Goal: Task Accomplishment & Management: Manage account settings

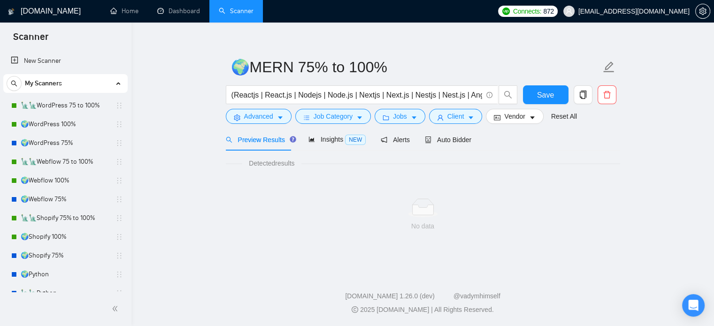
scroll to position [104, 0]
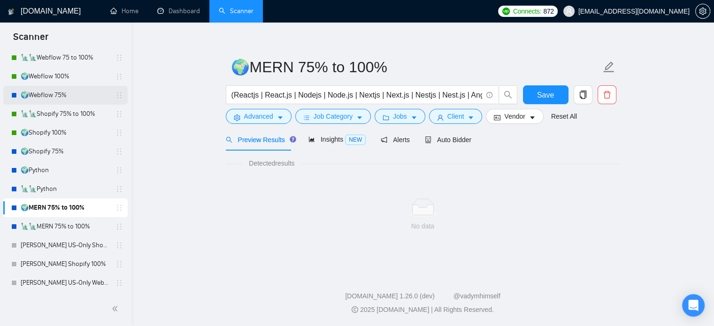
click at [69, 92] on link "🌍Webflow 75%" at bounding box center [65, 95] width 89 height 19
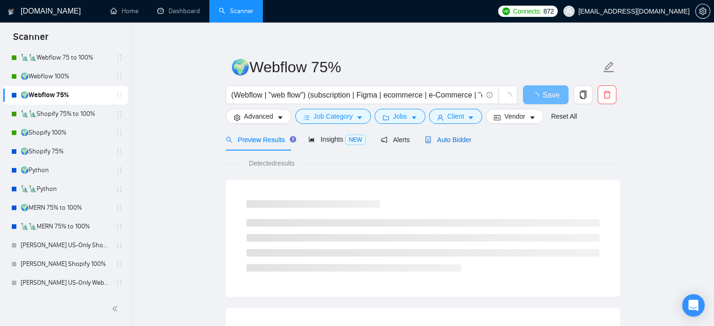
click at [449, 140] on span "Auto Bidder" at bounding box center [448, 140] width 46 height 8
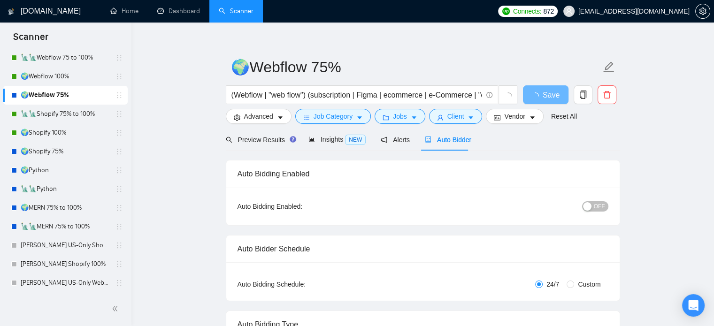
radio input "false"
radio input "true"
checkbox input "true"
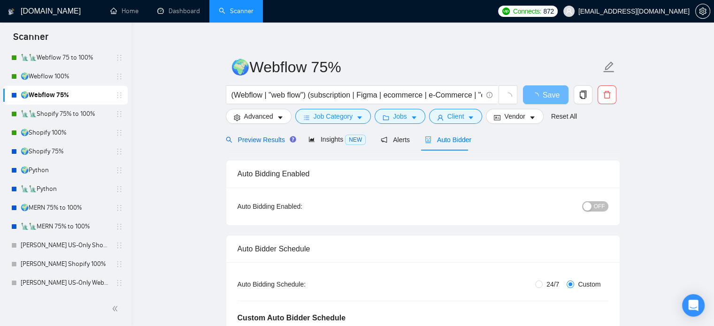
click at [248, 137] on span "Preview Results" at bounding box center [260, 140] width 68 height 8
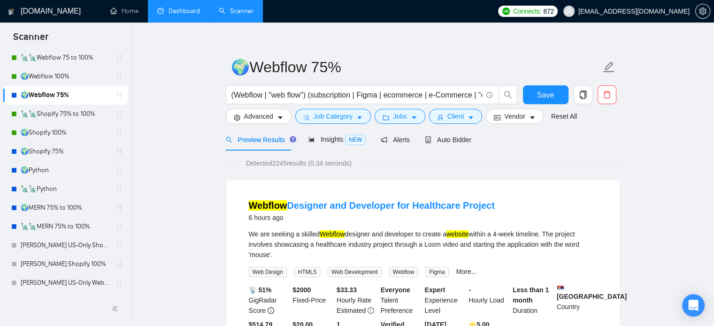
click at [179, 13] on link "Dashboard" at bounding box center [178, 11] width 43 height 8
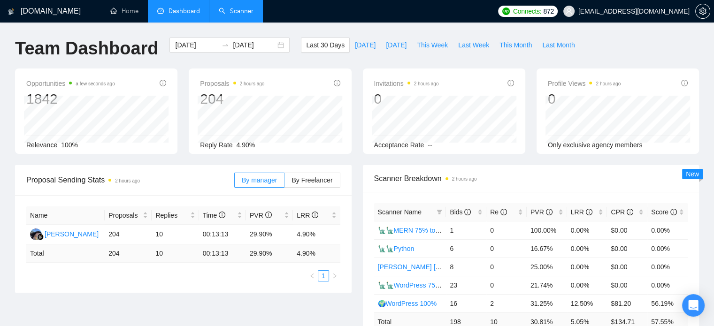
click at [242, 9] on link "Scanner" at bounding box center [236, 11] width 35 height 8
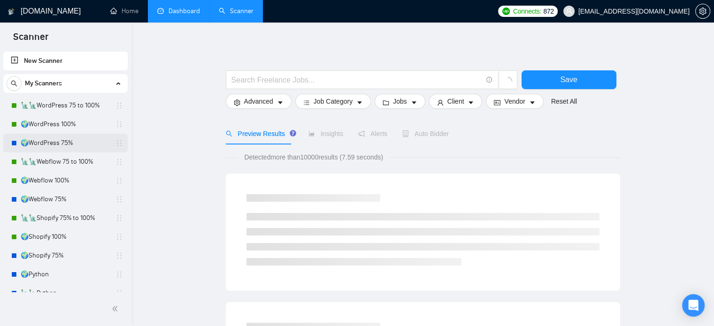
click at [80, 144] on link "🌍WordPress 75%" at bounding box center [65, 143] width 89 height 19
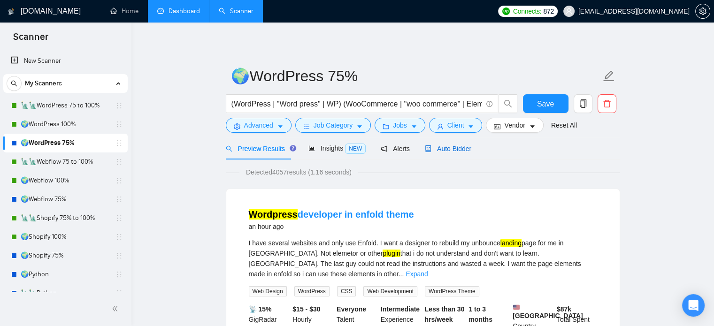
click at [443, 149] on span "Auto Bidder" at bounding box center [448, 149] width 46 height 8
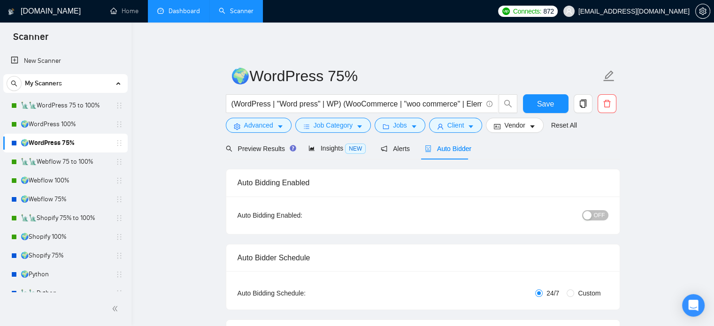
radio input "false"
radio input "true"
checkbox input "true"
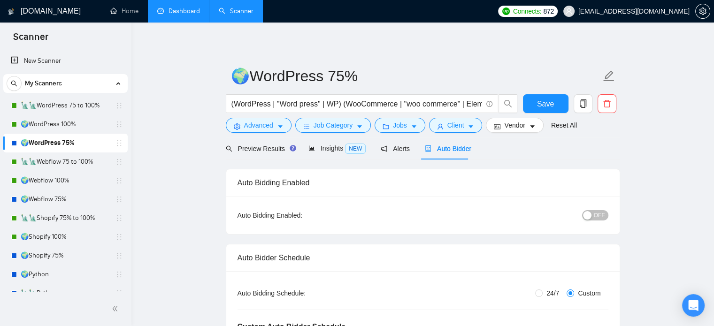
click at [599, 214] on span "OFF" at bounding box center [599, 215] width 11 height 10
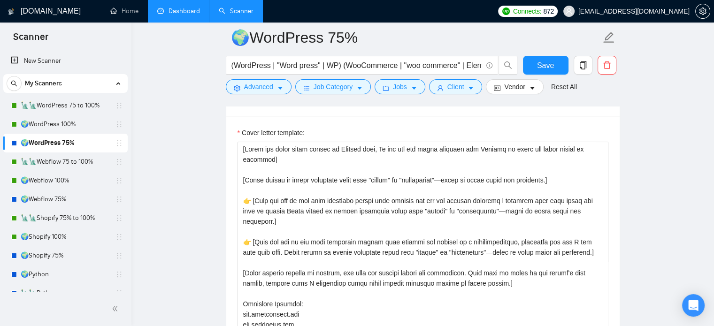
scroll to position [41, 0]
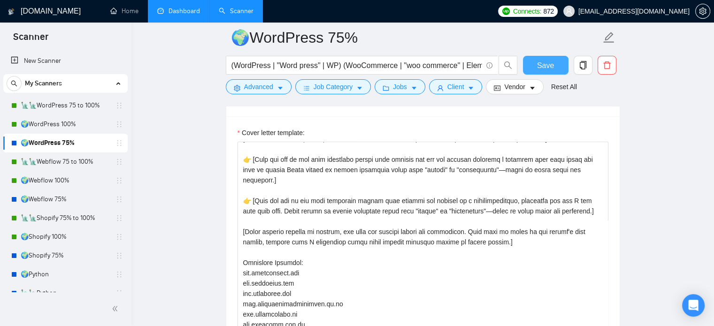
click at [541, 66] on span "Save" at bounding box center [545, 66] width 17 height 12
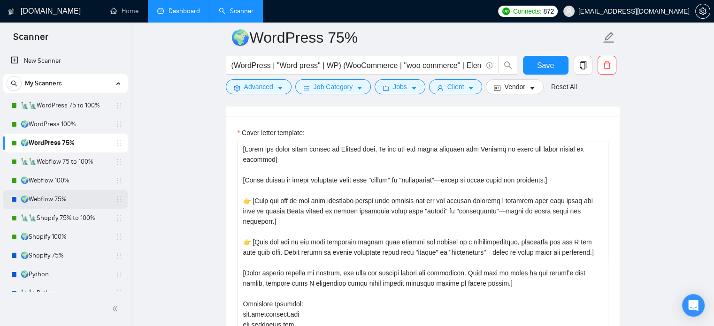
click at [73, 201] on link "🌍Webflow 75%" at bounding box center [65, 199] width 89 height 19
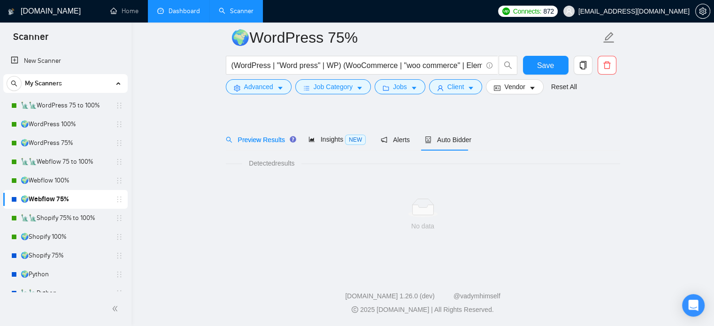
scroll to position [16, 0]
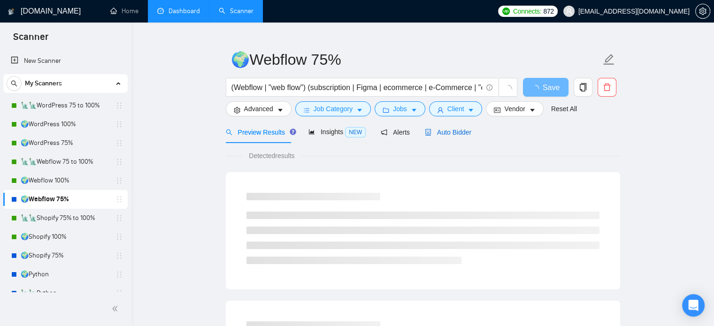
click at [460, 136] on span "Auto Bidder" at bounding box center [448, 133] width 46 height 8
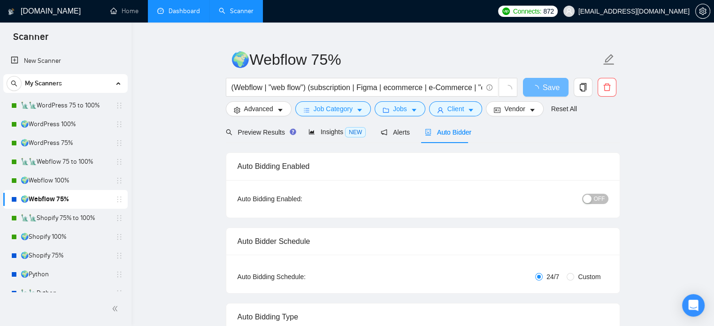
radio input "false"
radio input "true"
checkbox input "true"
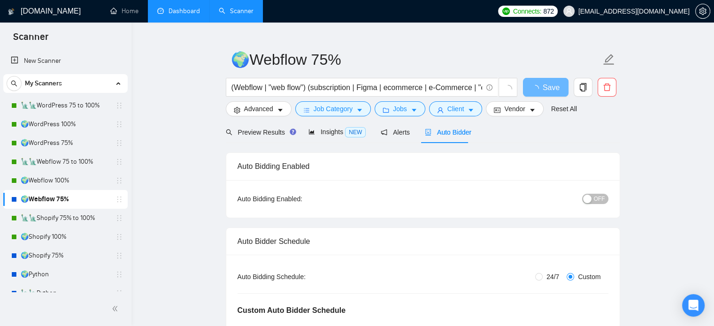
click at [598, 198] on span "OFF" at bounding box center [599, 199] width 11 height 10
click at [541, 90] on span "Save" at bounding box center [545, 88] width 17 height 12
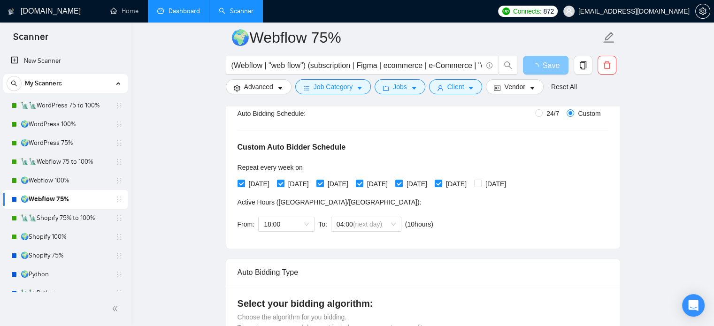
scroll to position [204, 0]
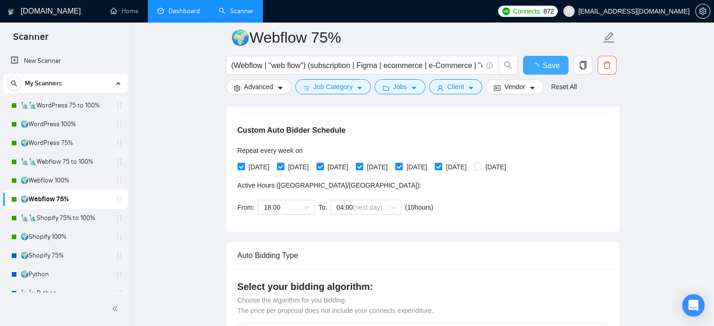
checkbox input "true"
click at [63, 257] on link "🌍Shopify 75%" at bounding box center [65, 255] width 89 height 19
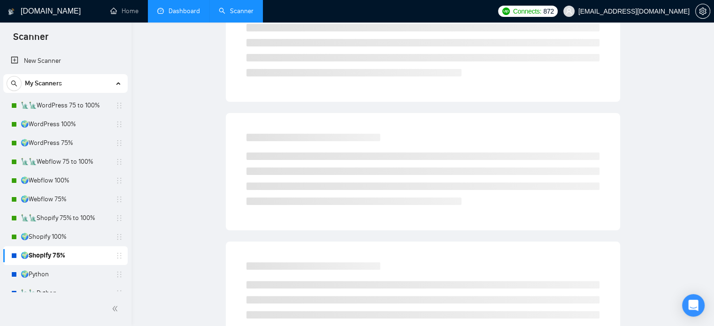
scroll to position [16, 0]
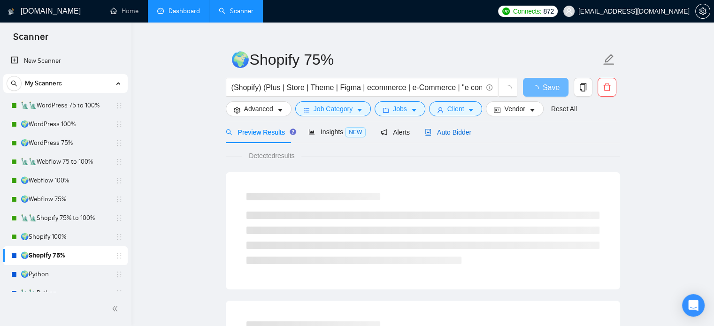
click at [450, 132] on span "Auto Bidder" at bounding box center [448, 133] width 46 height 8
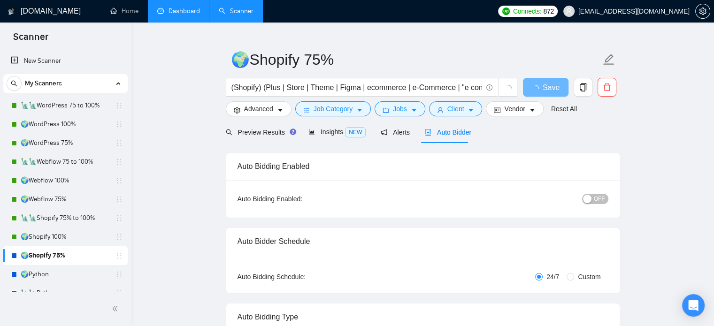
radio input "false"
radio input "true"
checkbox input "true"
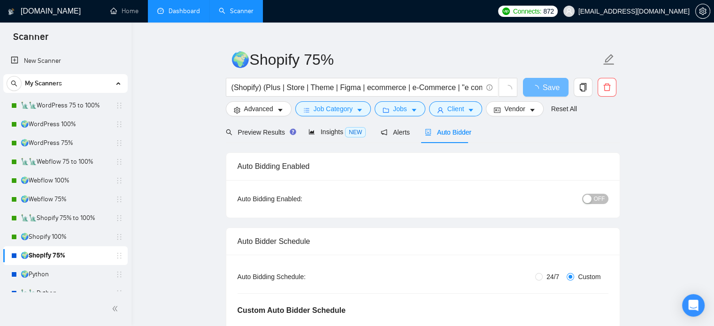
click at [599, 199] on span "OFF" at bounding box center [599, 199] width 11 height 10
click at [544, 88] on span "Save" at bounding box center [545, 88] width 17 height 12
checkbox input "true"
